Goal: Use online tool/utility: Utilize a website feature to perform a specific function

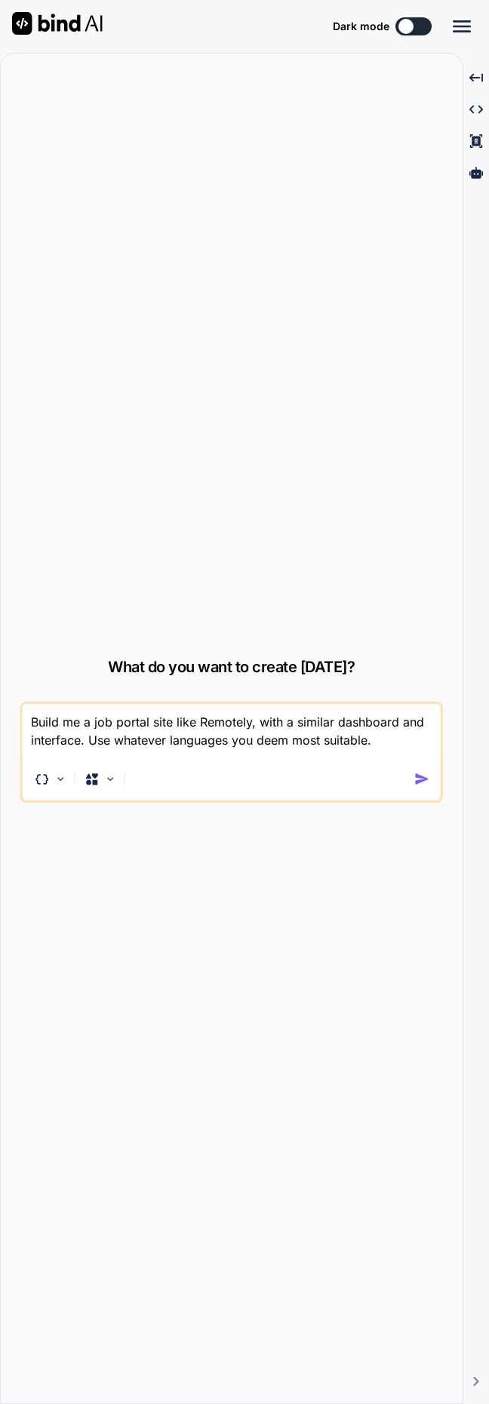
type textarea "x"
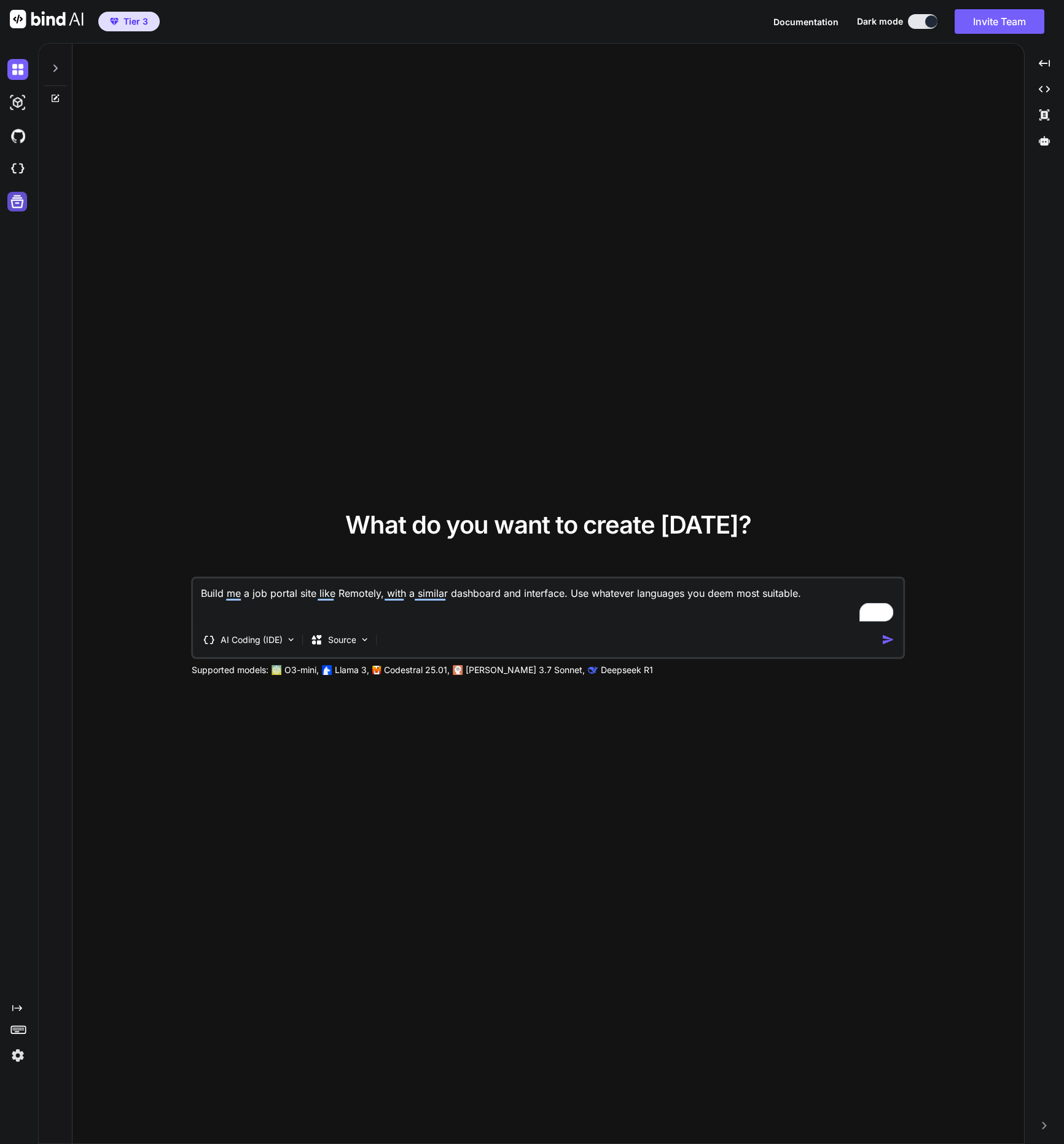
click at [18, 209] on icon at bounding box center [17, 201] width 17 height 17
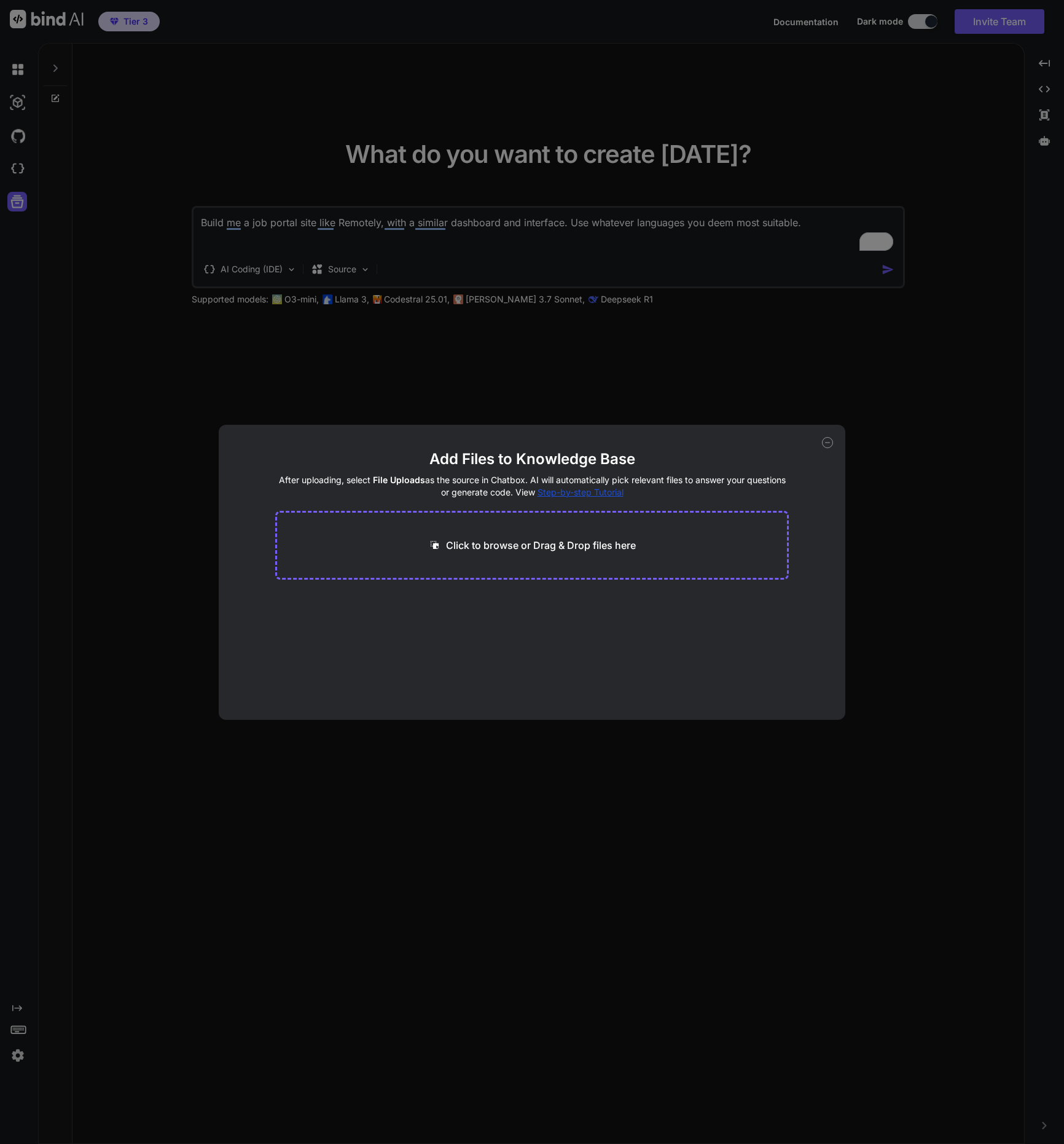
click at [159, 342] on div "Add Files to Knowledge Base After uploading, select File Uploads as the source …" at bounding box center [532, 572] width 1064 height 1144
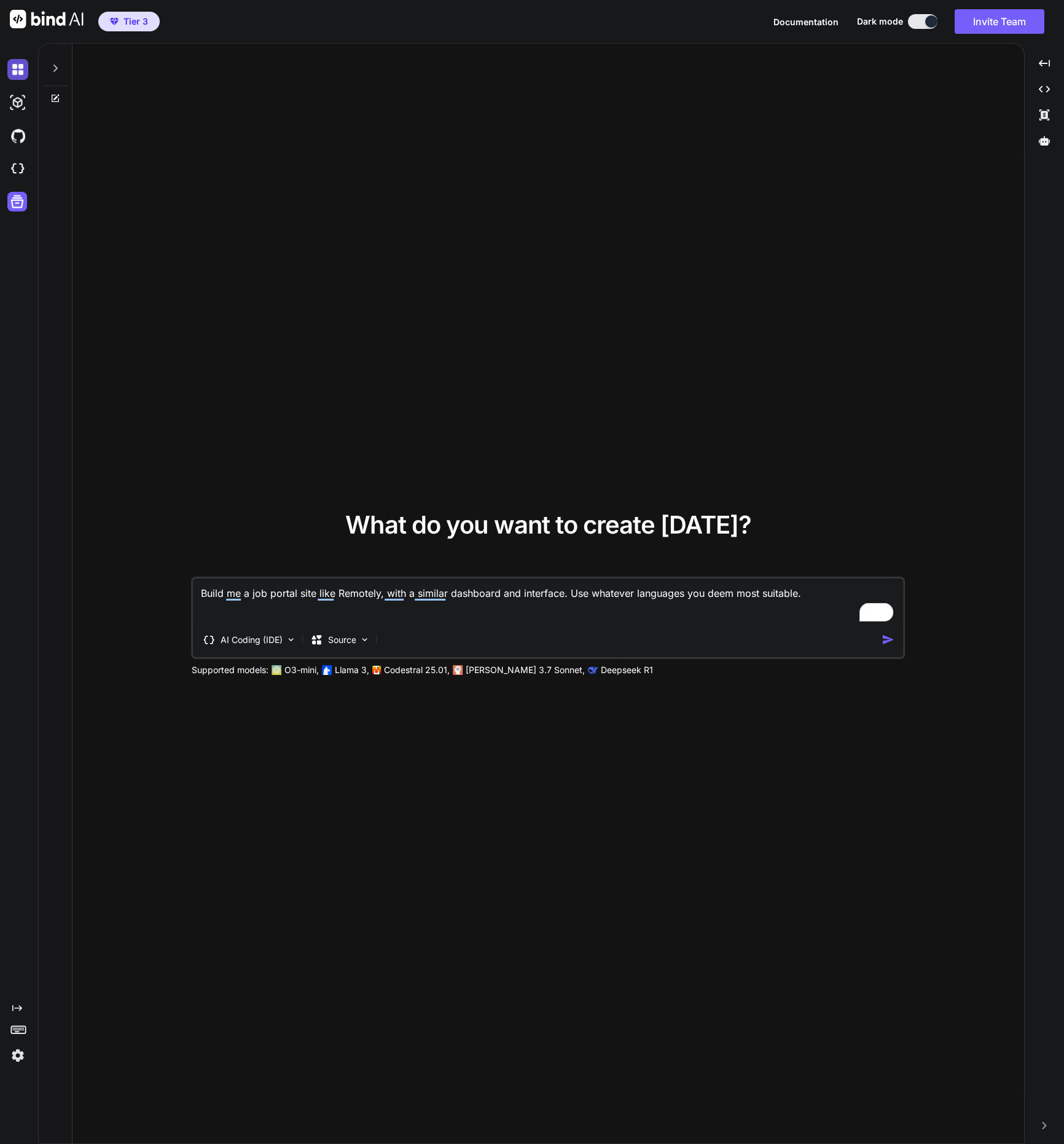
click at [20, 68] on img at bounding box center [18, 69] width 21 height 21
click at [59, 70] on icon at bounding box center [55, 68] width 10 height 10
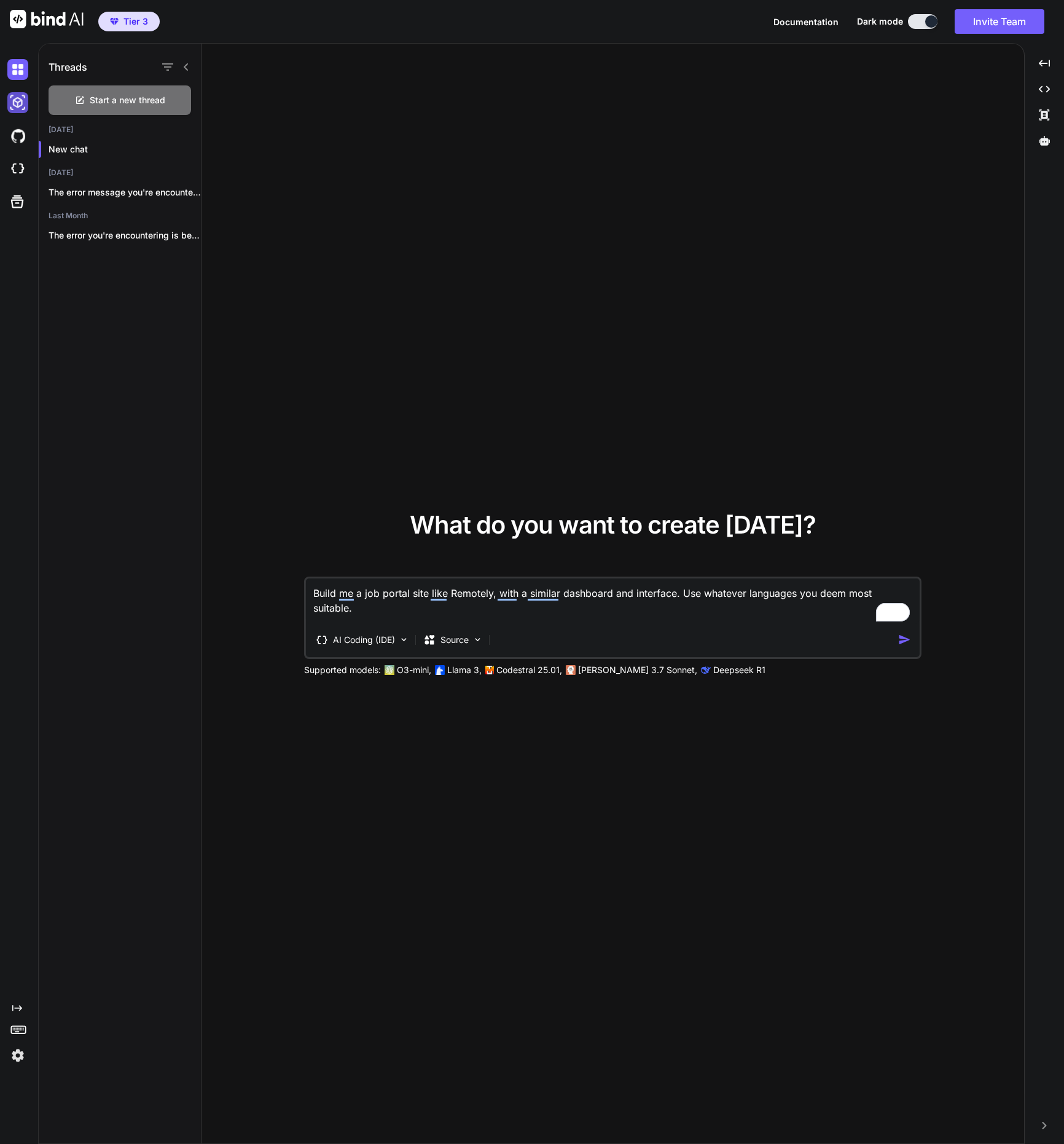
click at [25, 104] on img at bounding box center [18, 103] width 21 height 21
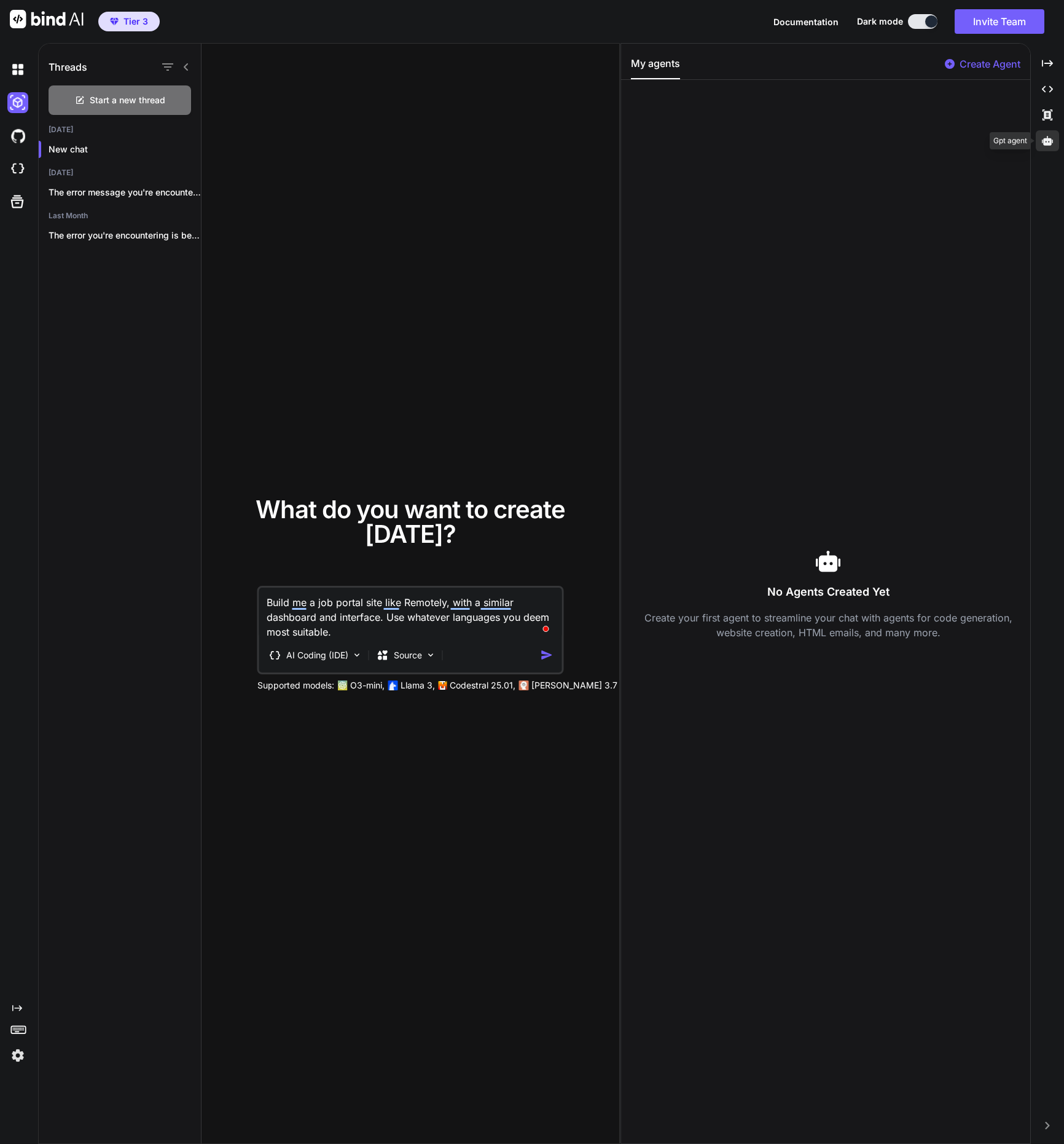
click at [1049, 138] on icon at bounding box center [1048, 141] width 11 height 11
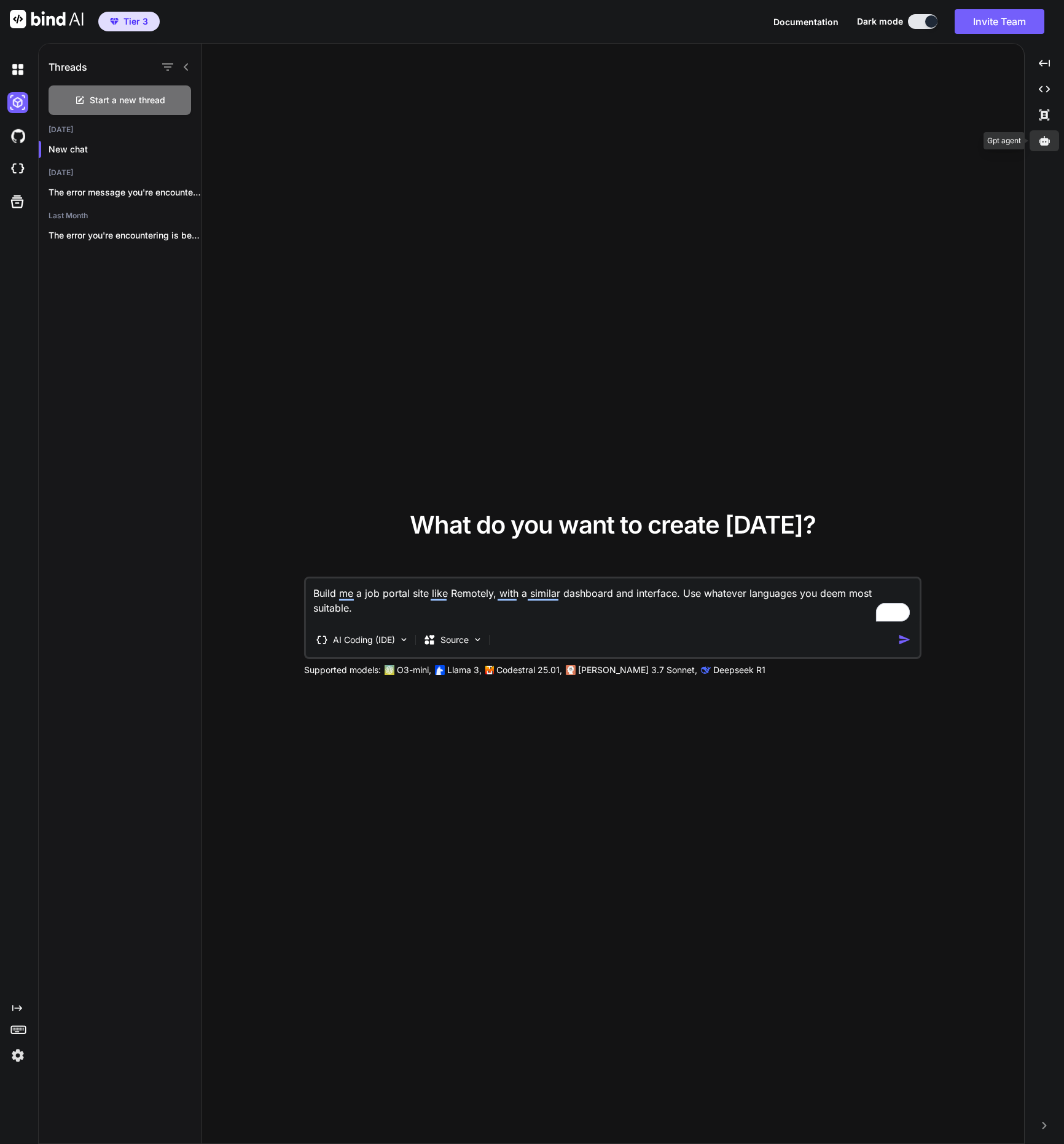
click at [1046, 142] on icon at bounding box center [1044, 141] width 11 height 11
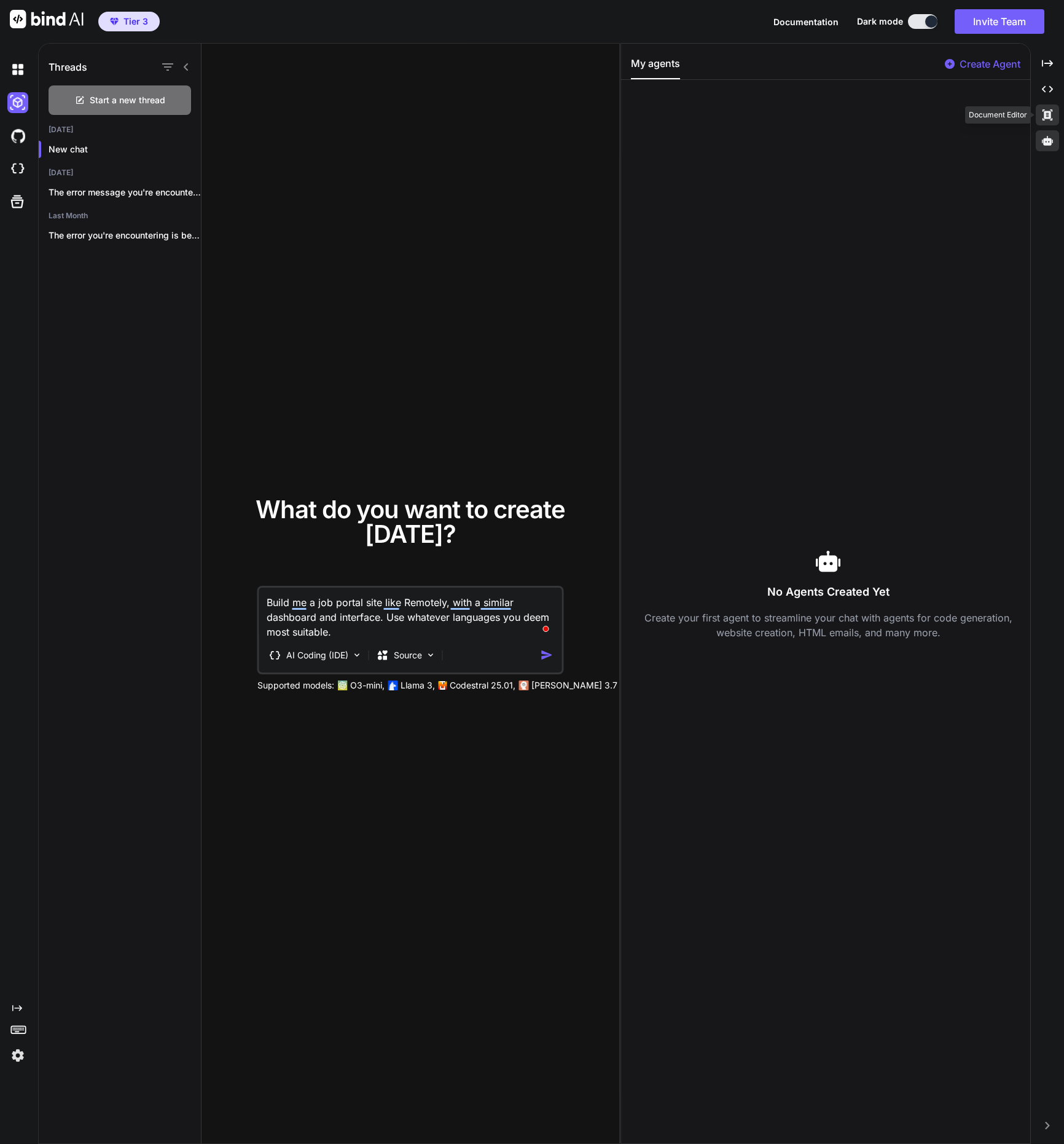
click at [1042, 111] on icon "Created with Pixso." at bounding box center [1048, 115] width 11 height 11
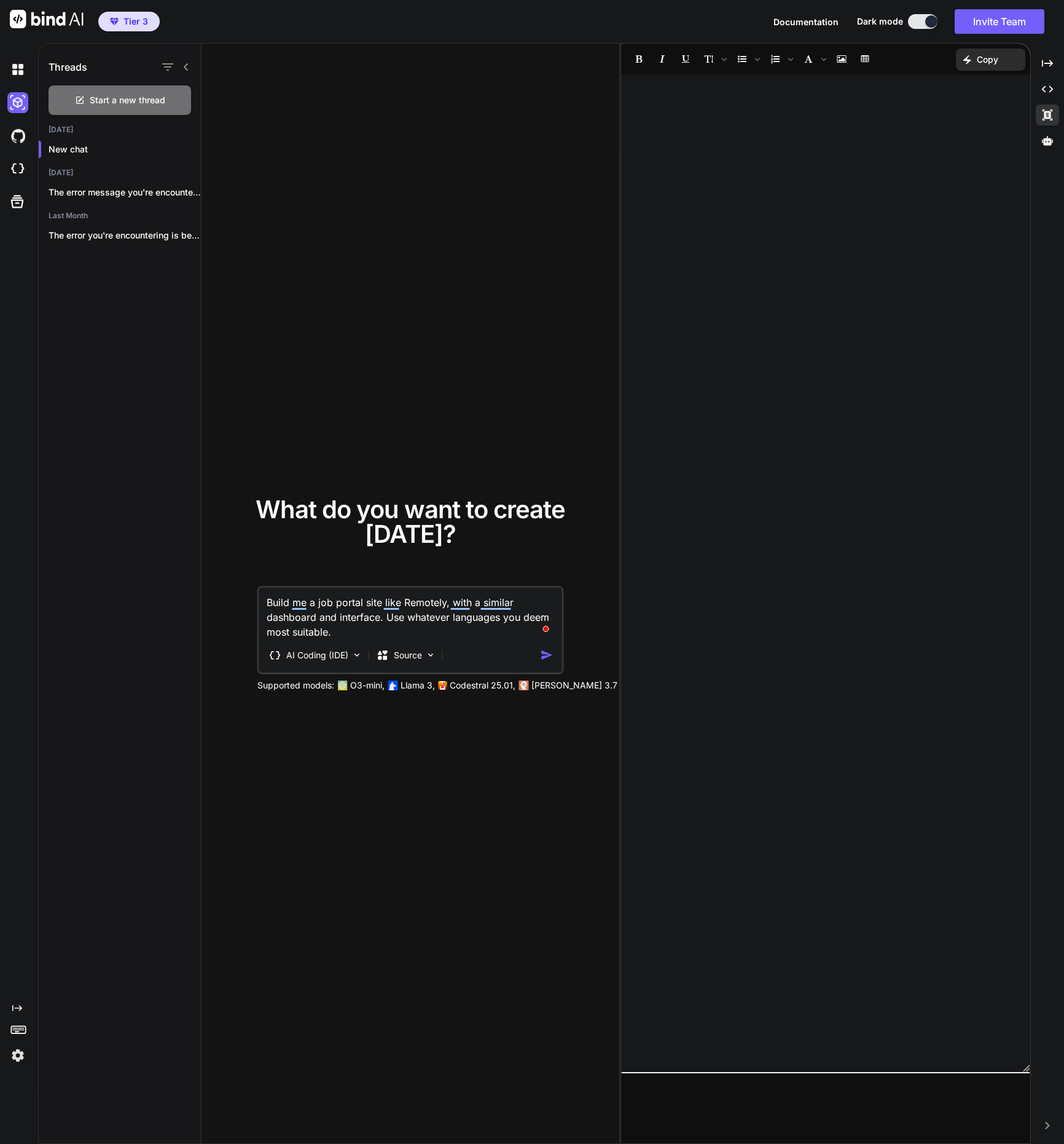
click at [937, 139] on div at bounding box center [826, 573] width 409 height 985
click at [1051, 93] on icon "Created with Pixso." at bounding box center [1048, 90] width 11 height 11
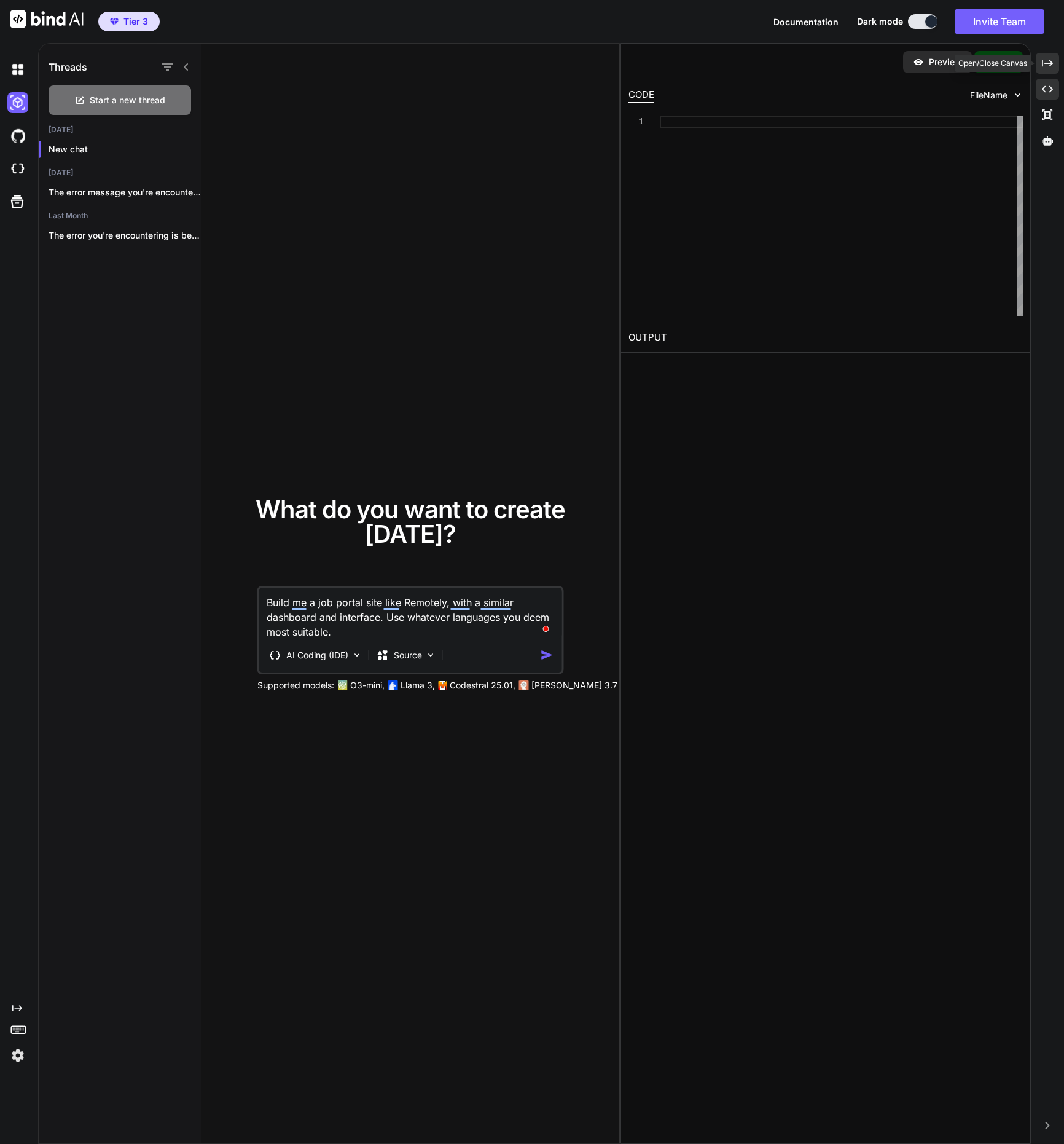
click at [1051, 65] on icon "Created with Pixso." at bounding box center [1048, 64] width 11 height 11
type textarea "x"
